Goal: Transaction & Acquisition: Purchase product/service

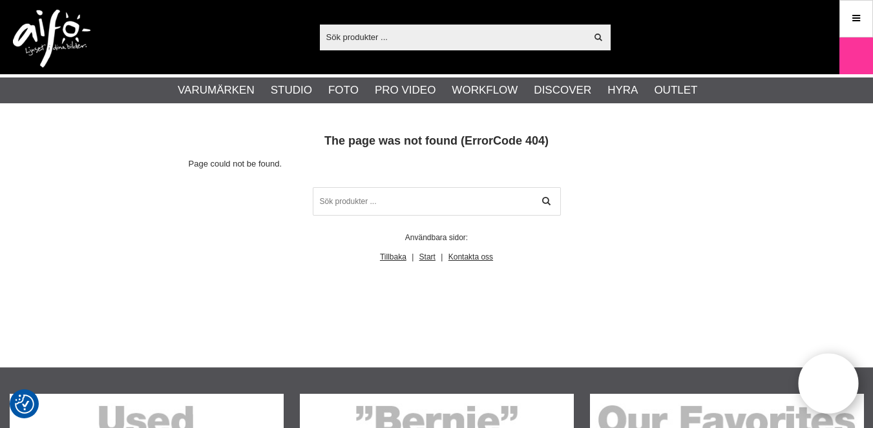
click at [856, 20] on icon at bounding box center [856, 19] width 12 height 14
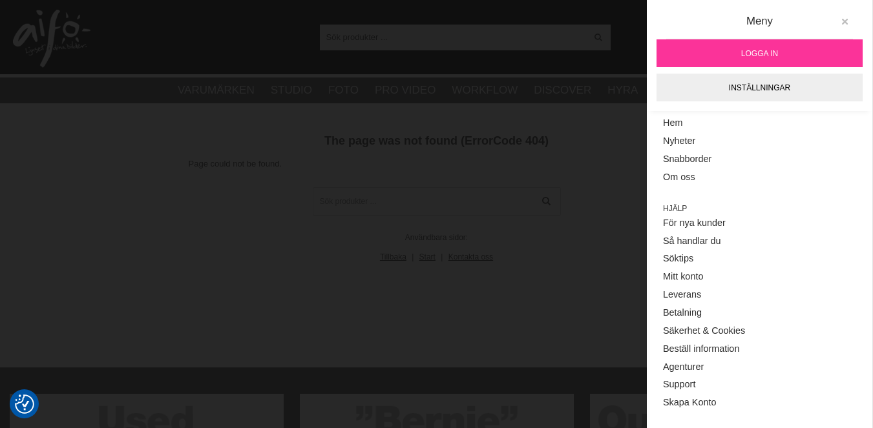
click at [840, 20] on icon at bounding box center [844, 21] width 9 height 9
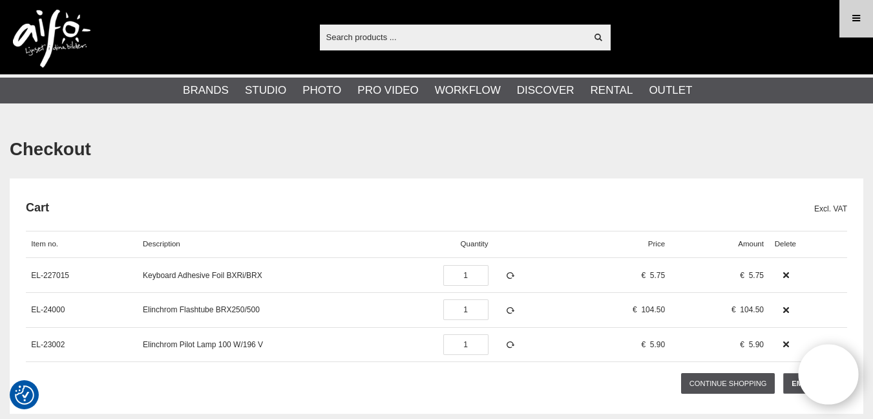
click at [854, 18] on icon at bounding box center [856, 19] width 12 height 14
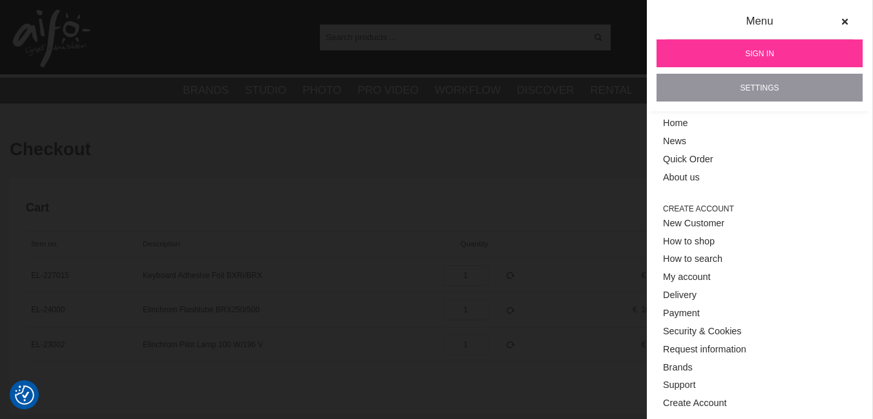
click at [770, 89] on link "Settings" at bounding box center [760, 88] width 206 height 28
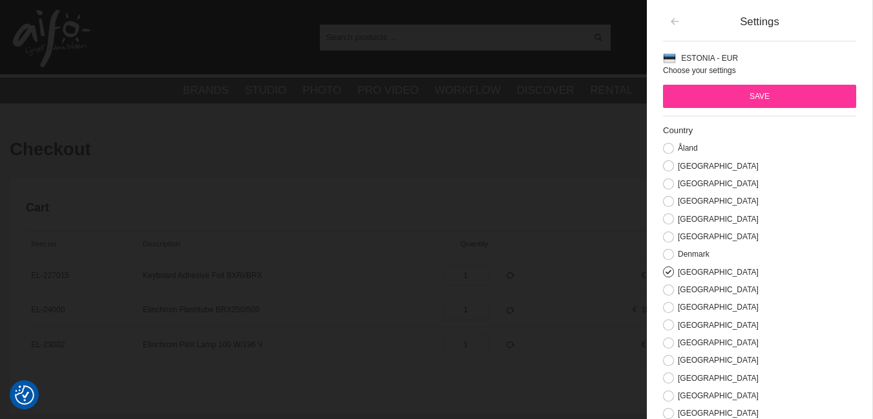
click at [677, 23] on icon "button" at bounding box center [674, 21] width 11 height 9
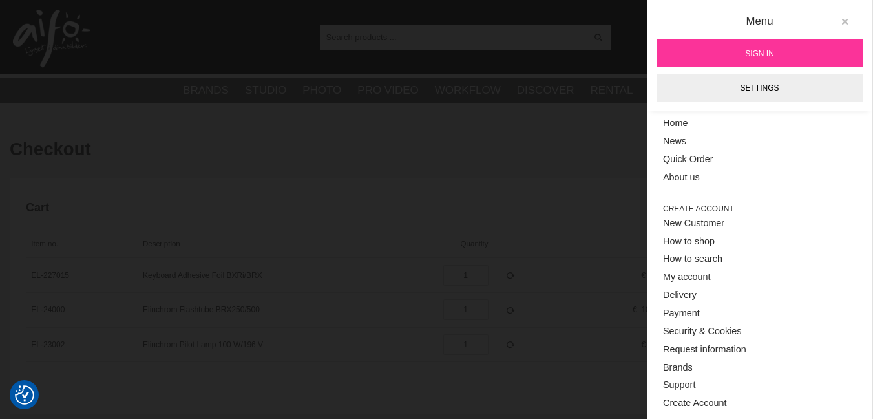
click at [844, 19] on icon at bounding box center [844, 21] width 9 height 9
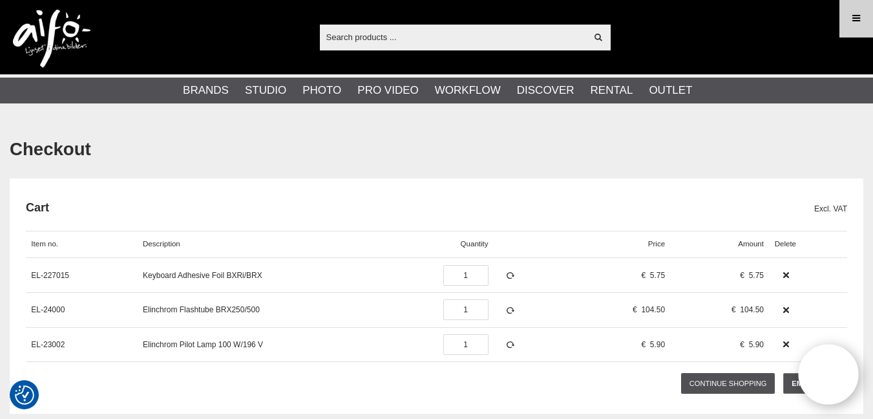
click at [854, 20] on icon at bounding box center [856, 19] width 12 height 14
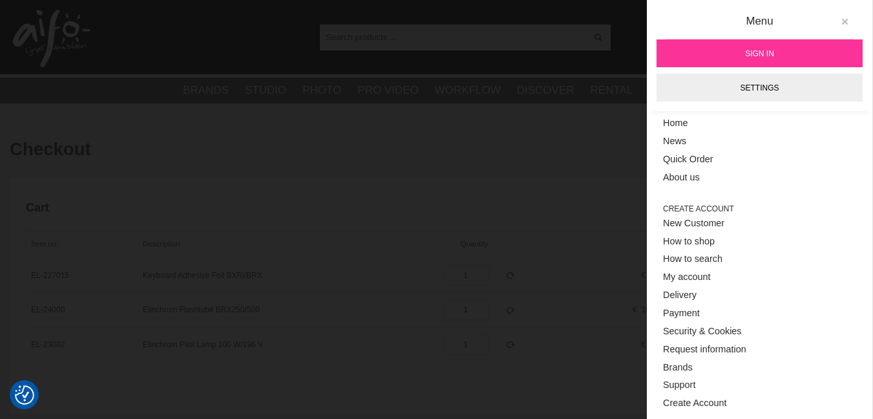
click at [848, 21] on icon at bounding box center [844, 21] width 9 height 9
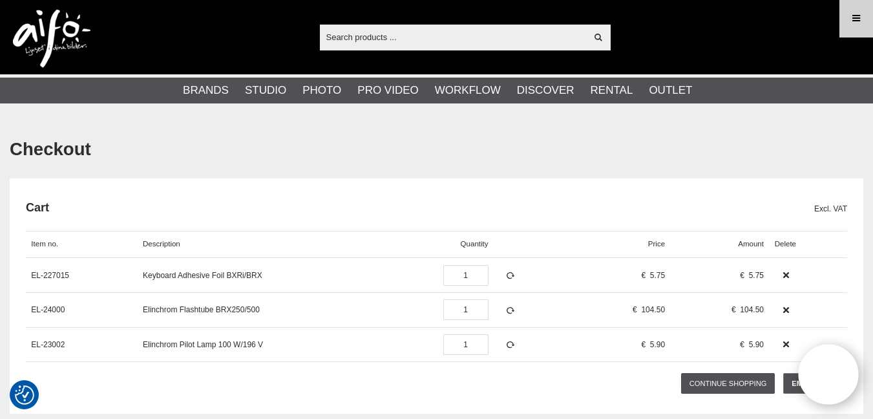
click at [854, 15] on icon at bounding box center [856, 19] width 12 height 14
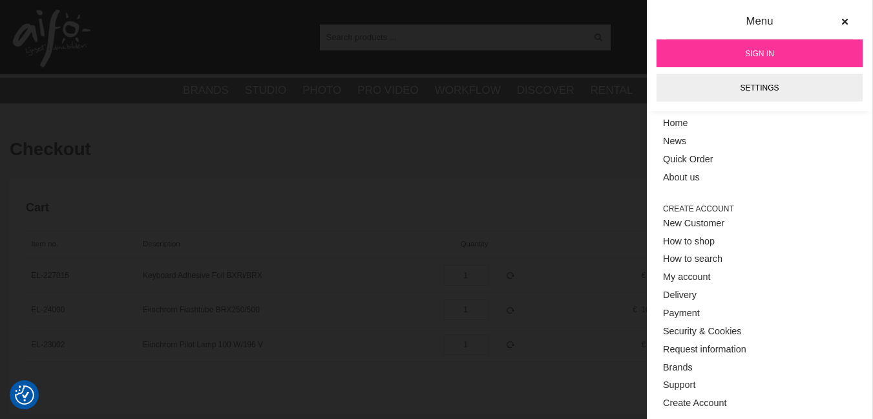
scroll to position [1, 0]
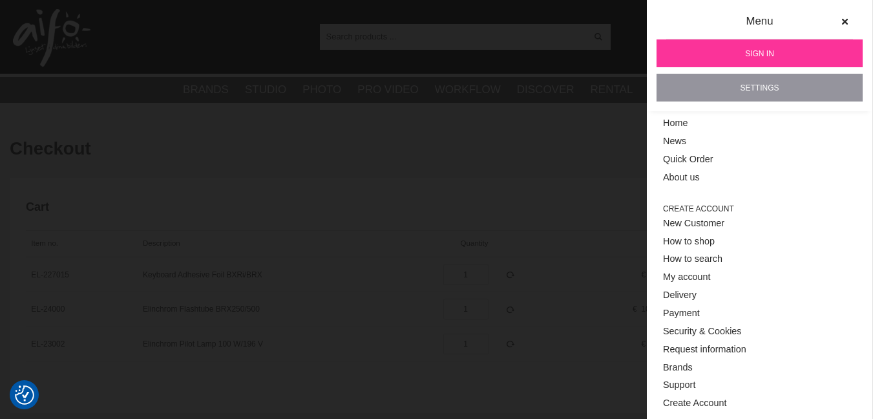
click at [783, 88] on link "Settings" at bounding box center [760, 88] width 206 height 28
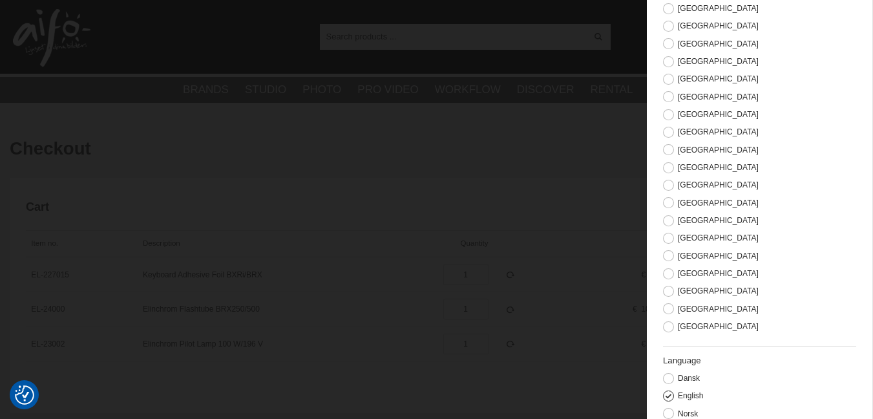
scroll to position [289, 0]
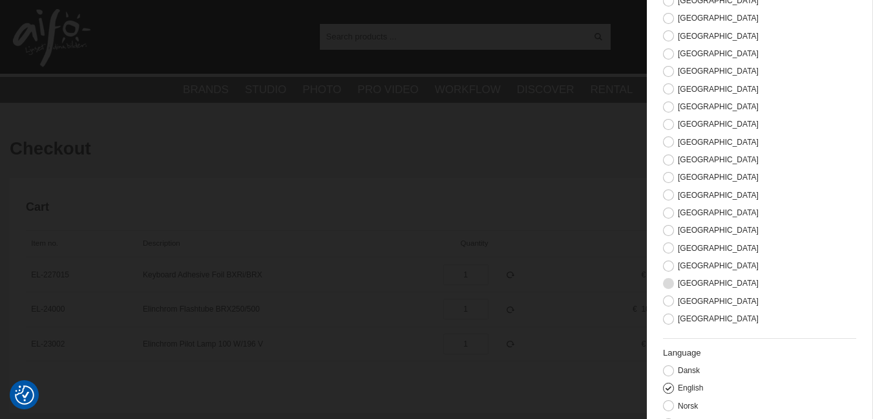
click at [668, 284] on button at bounding box center [668, 283] width 11 height 11
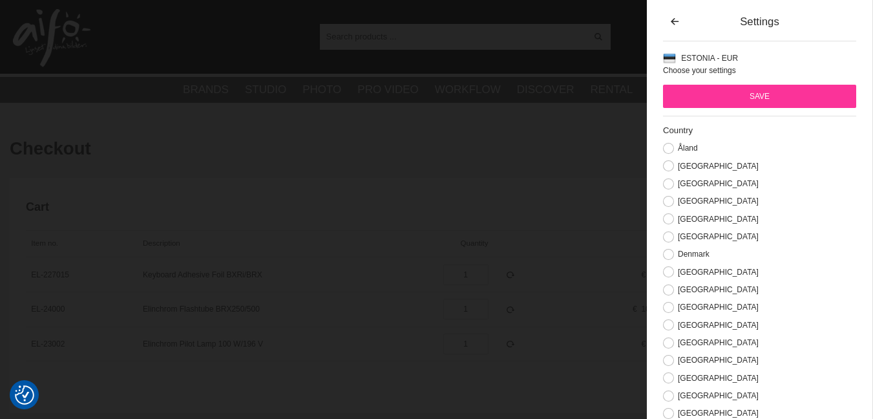
scroll to position [0, 0]
click at [795, 100] on input "Save" at bounding box center [759, 96] width 193 height 23
click at [678, 21] on icon "button" at bounding box center [674, 21] width 11 height 9
